Goal: Task Accomplishment & Management: Use online tool/utility

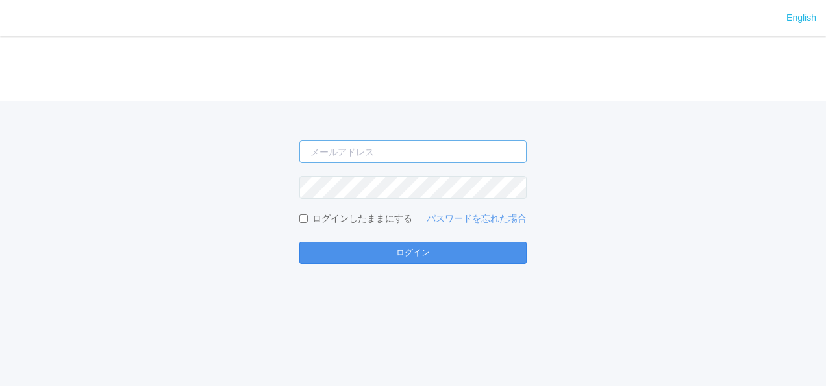
type input "[PERSON_NAME][EMAIL_ADDRESS][DOMAIN_NAME]"
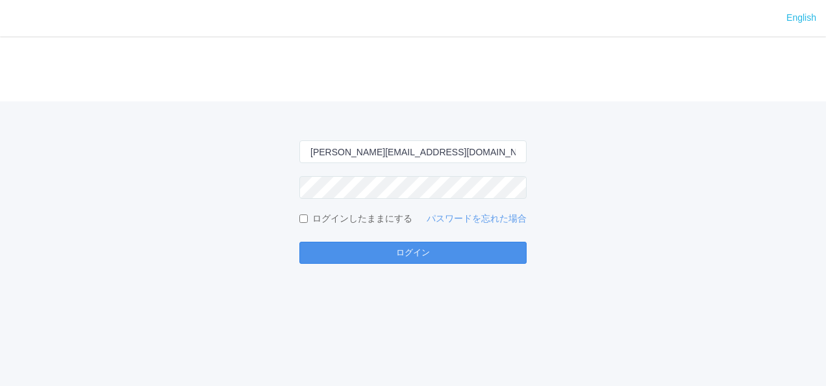
click at [401, 253] on button "ログイン" at bounding box center [412, 253] width 227 height 22
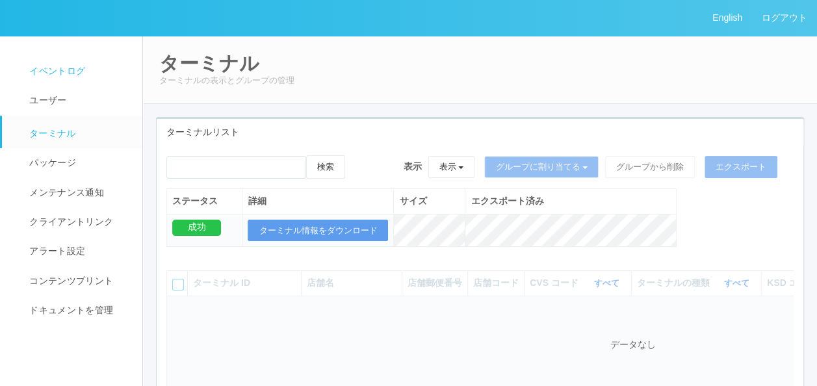
click at [73, 73] on span "イベントログ" at bounding box center [55, 71] width 59 height 10
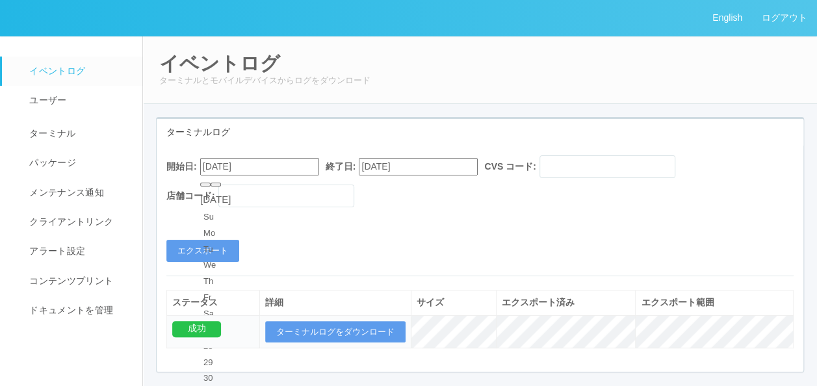
click at [255, 167] on input "[DATE]" at bounding box center [259, 167] width 119 height 18
type input "[DATE]"
click at [218, 248] on button "エクスポート" at bounding box center [202, 251] width 73 height 22
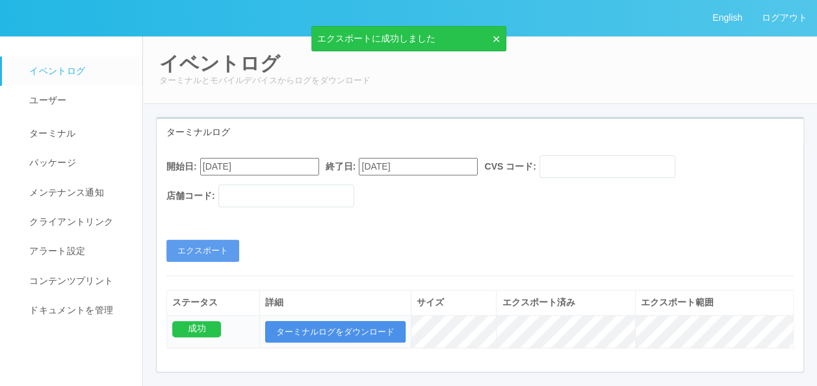
click at [357, 326] on button "ターミナルログをダウンロード" at bounding box center [335, 332] width 140 height 22
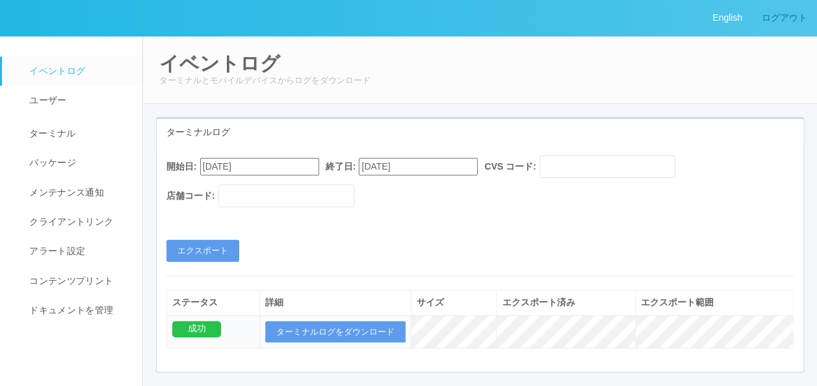
click at [791, 20] on link "ログアウト" at bounding box center [784, 18] width 65 height 36
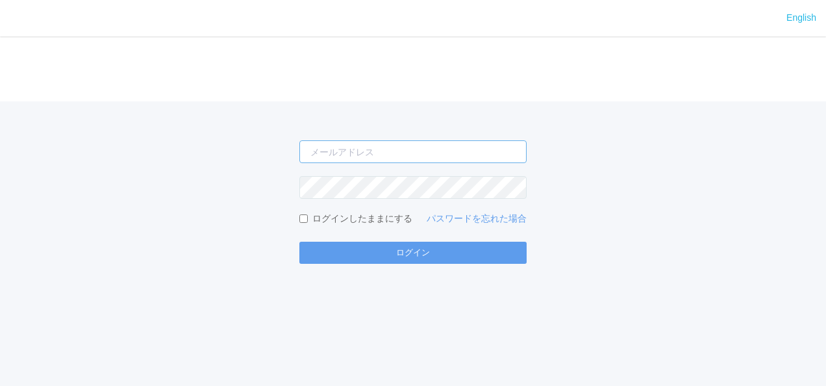
type input "[PERSON_NAME][EMAIL_ADDRESS][DOMAIN_NAME]"
